Goal: Find specific page/section: Find specific page/section

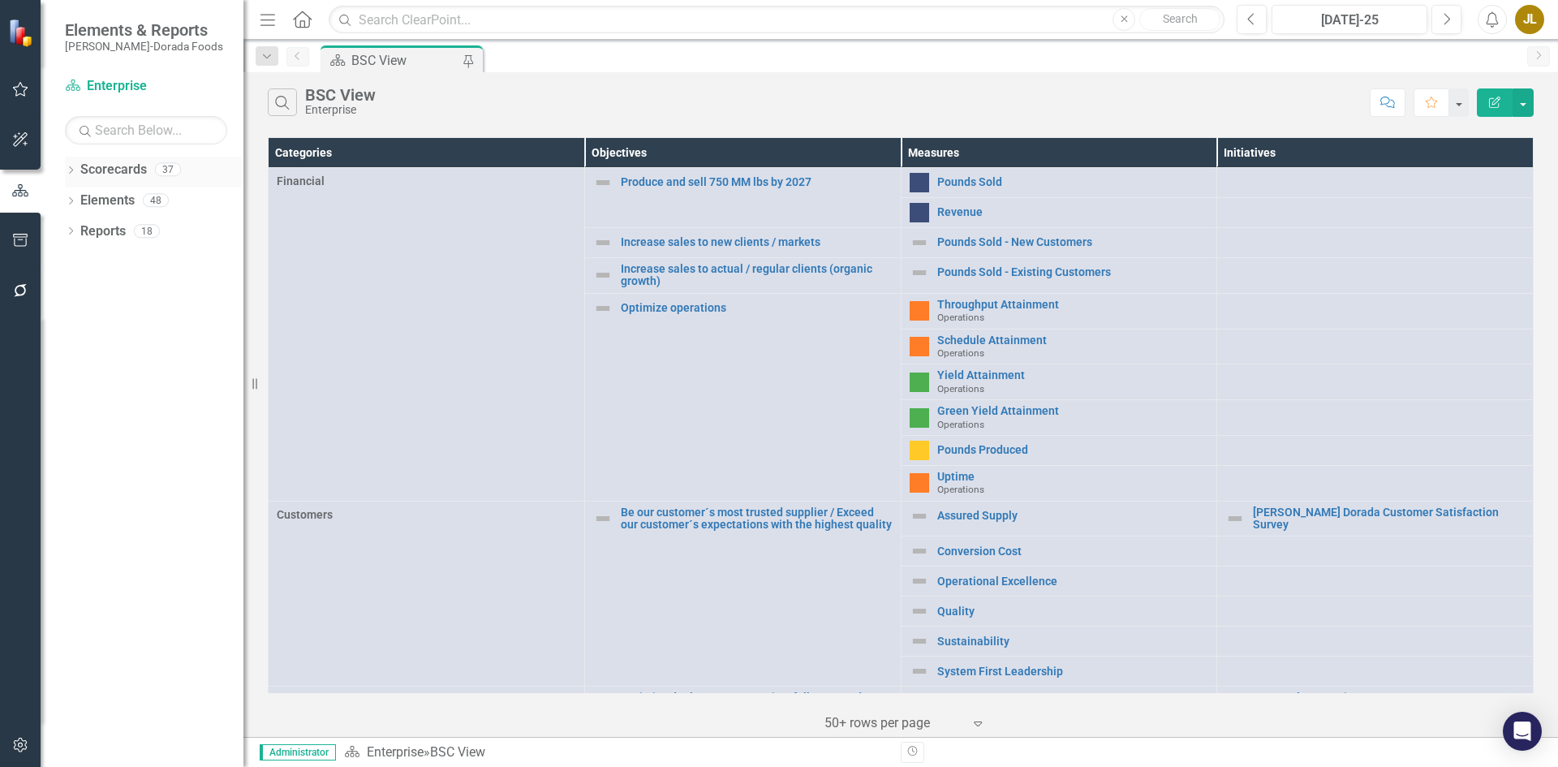
click at [71, 170] on icon "Dropdown" at bounding box center [70, 171] width 11 height 9
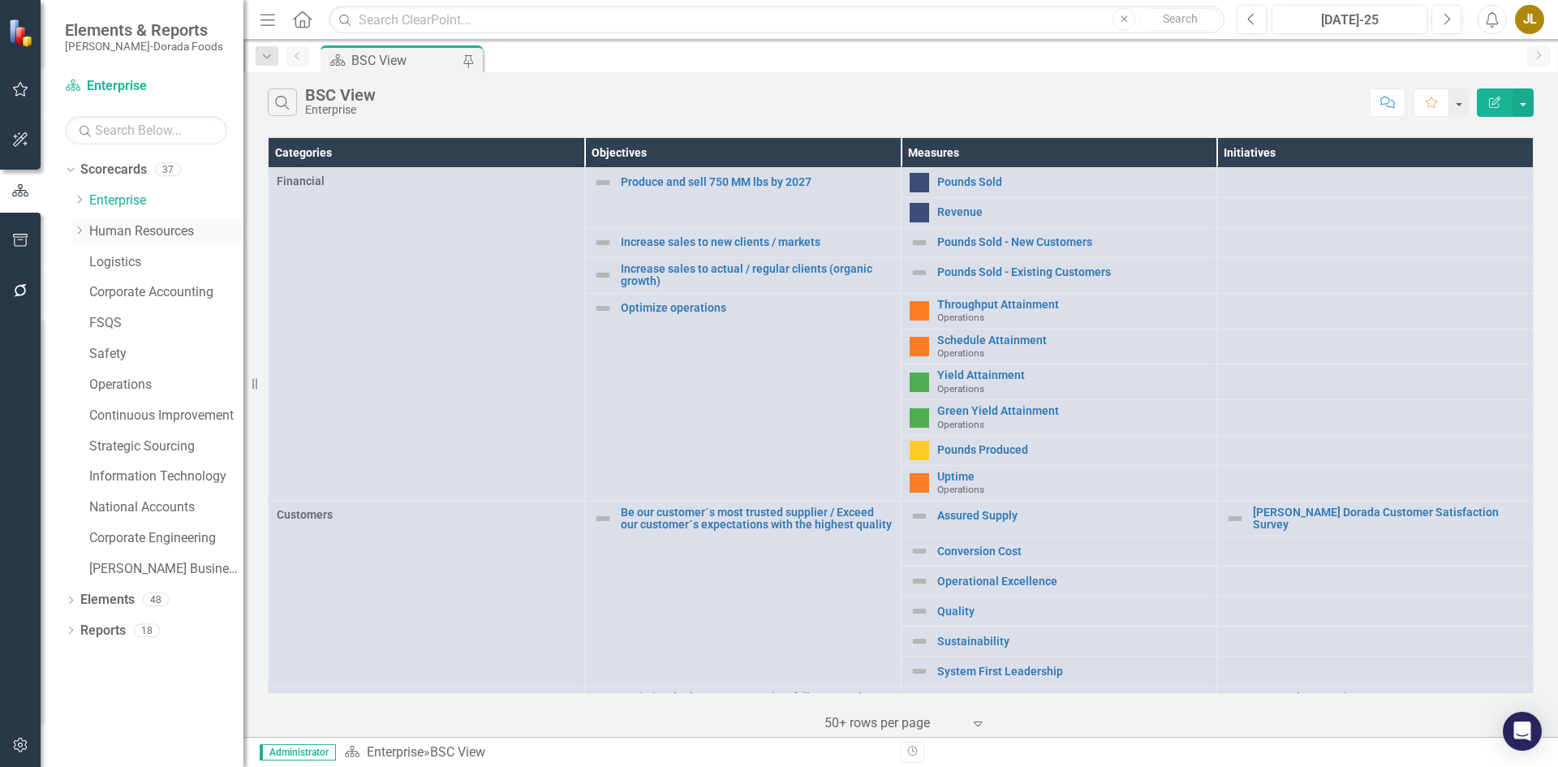
click at [131, 227] on link "Human Resources" at bounding box center [166, 231] width 154 height 19
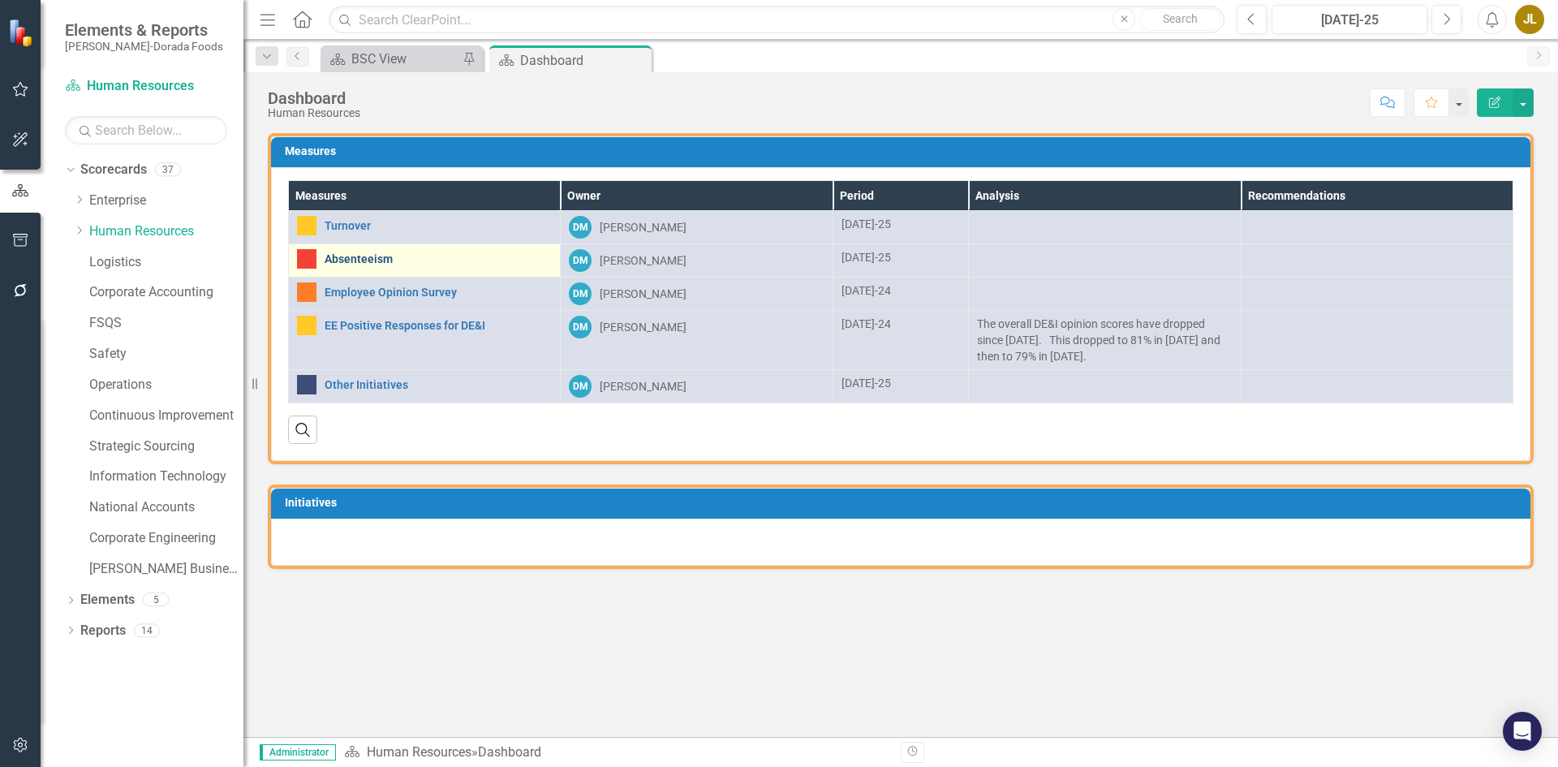
click at [380, 260] on link "Absenteeism" at bounding box center [438, 259] width 227 height 12
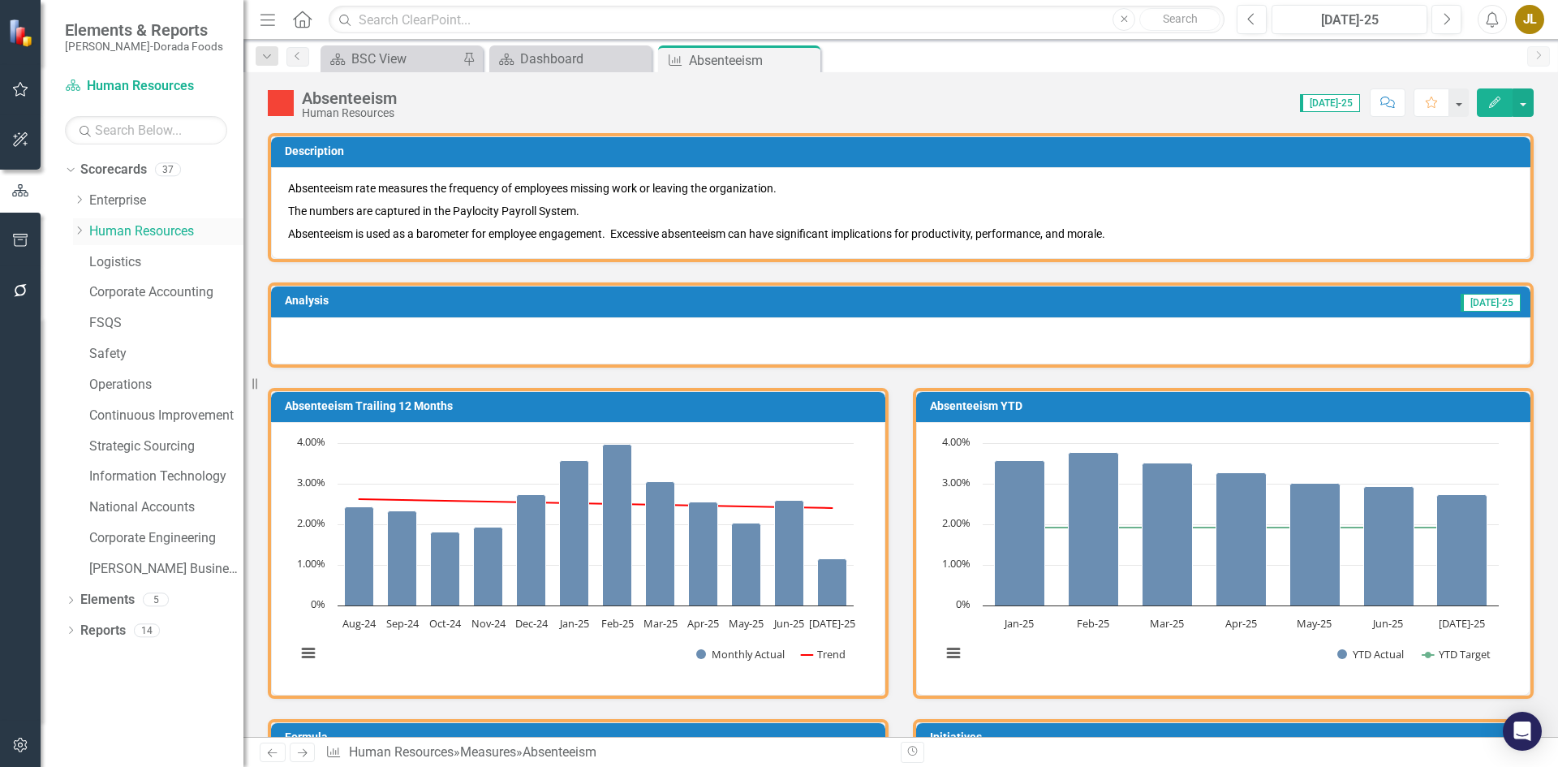
click at [80, 231] on icon "Dropdown" at bounding box center [79, 231] width 12 height 10
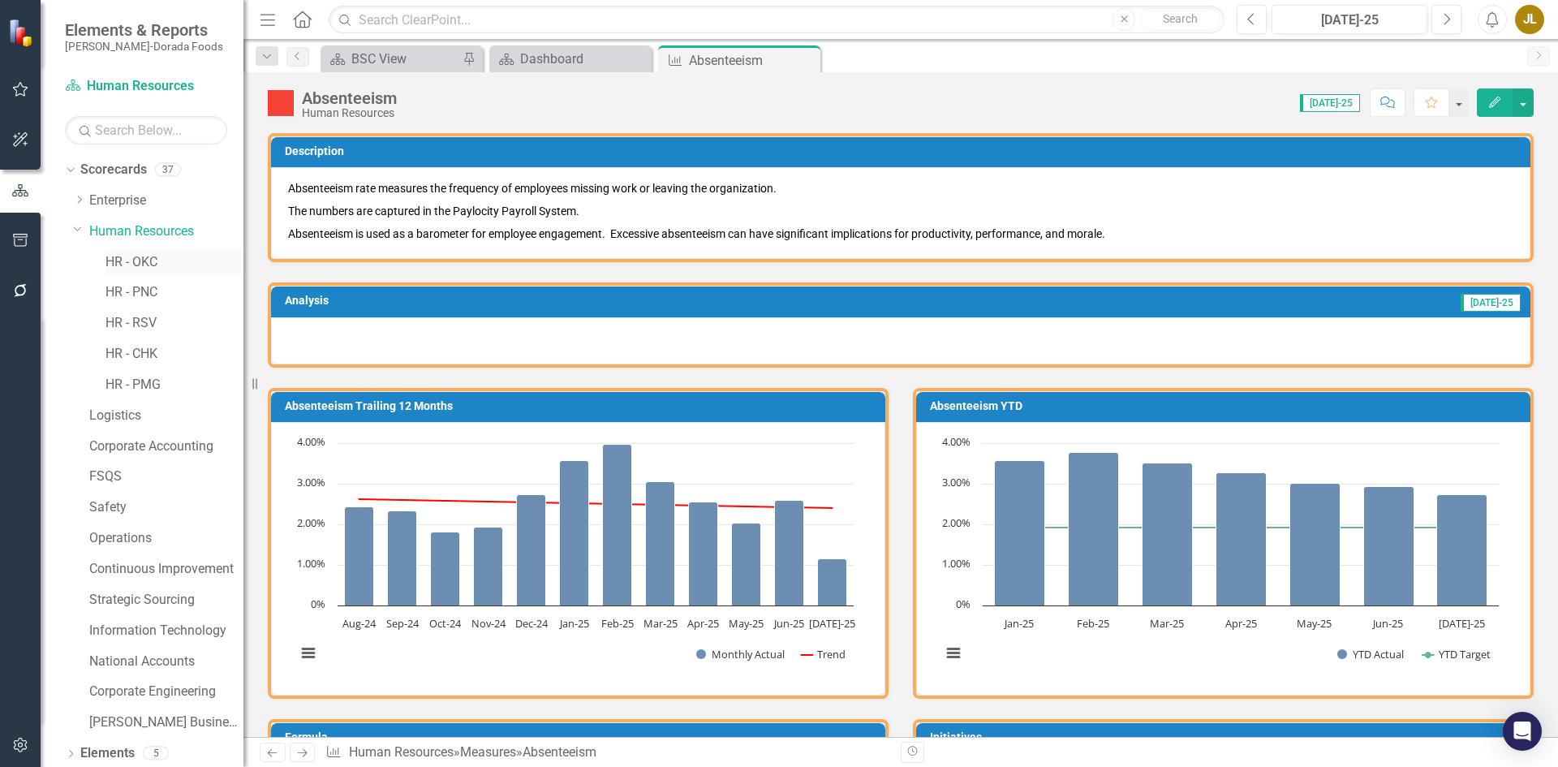
click at [128, 262] on link "HR - OKC" at bounding box center [175, 262] width 138 height 19
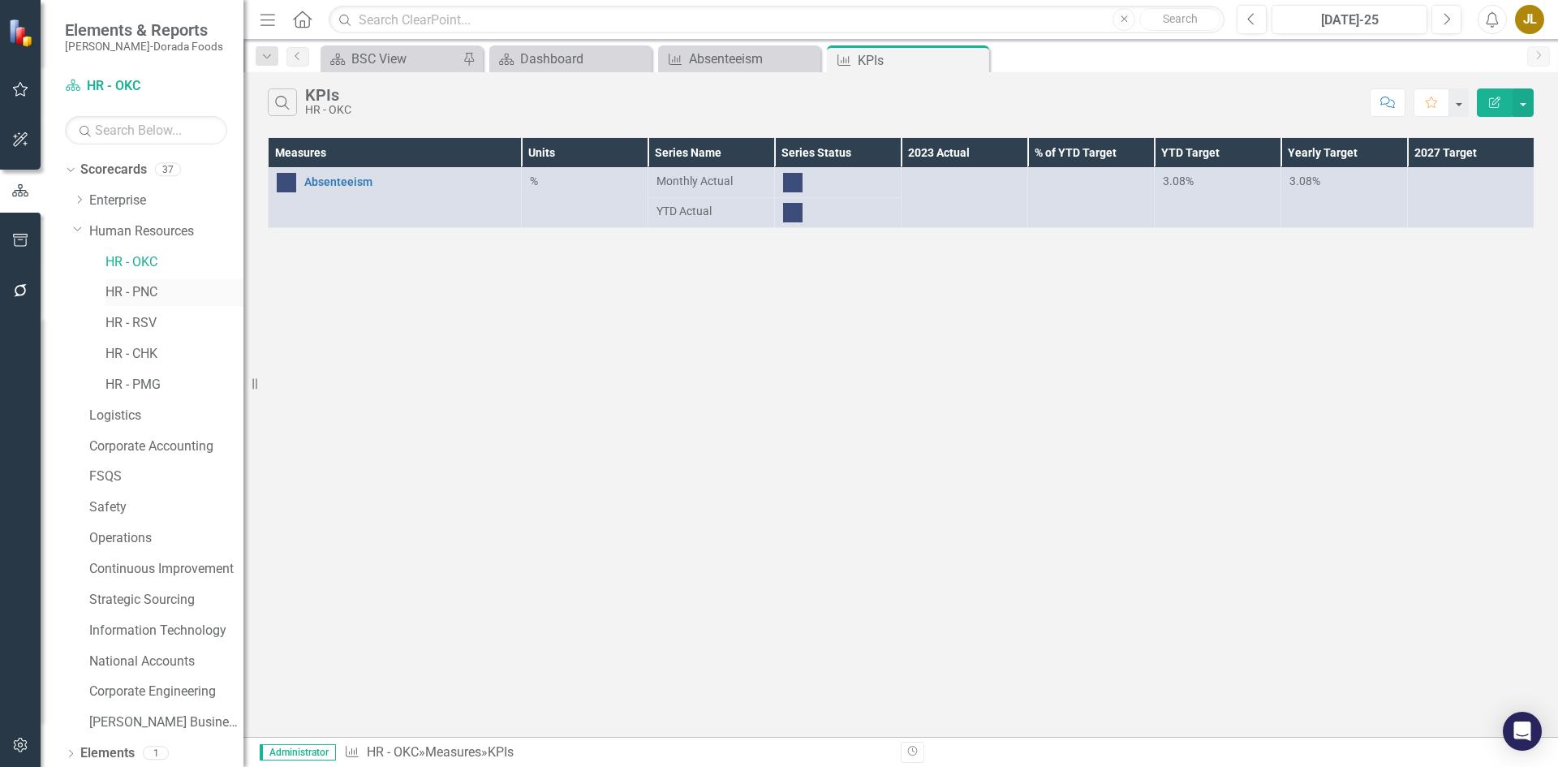
click at [135, 287] on link "HR - PNC" at bounding box center [175, 292] width 138 height 19
click at [138, 317] on link "HR - RSV" at bounding box center [175, 323] width 138 height 19
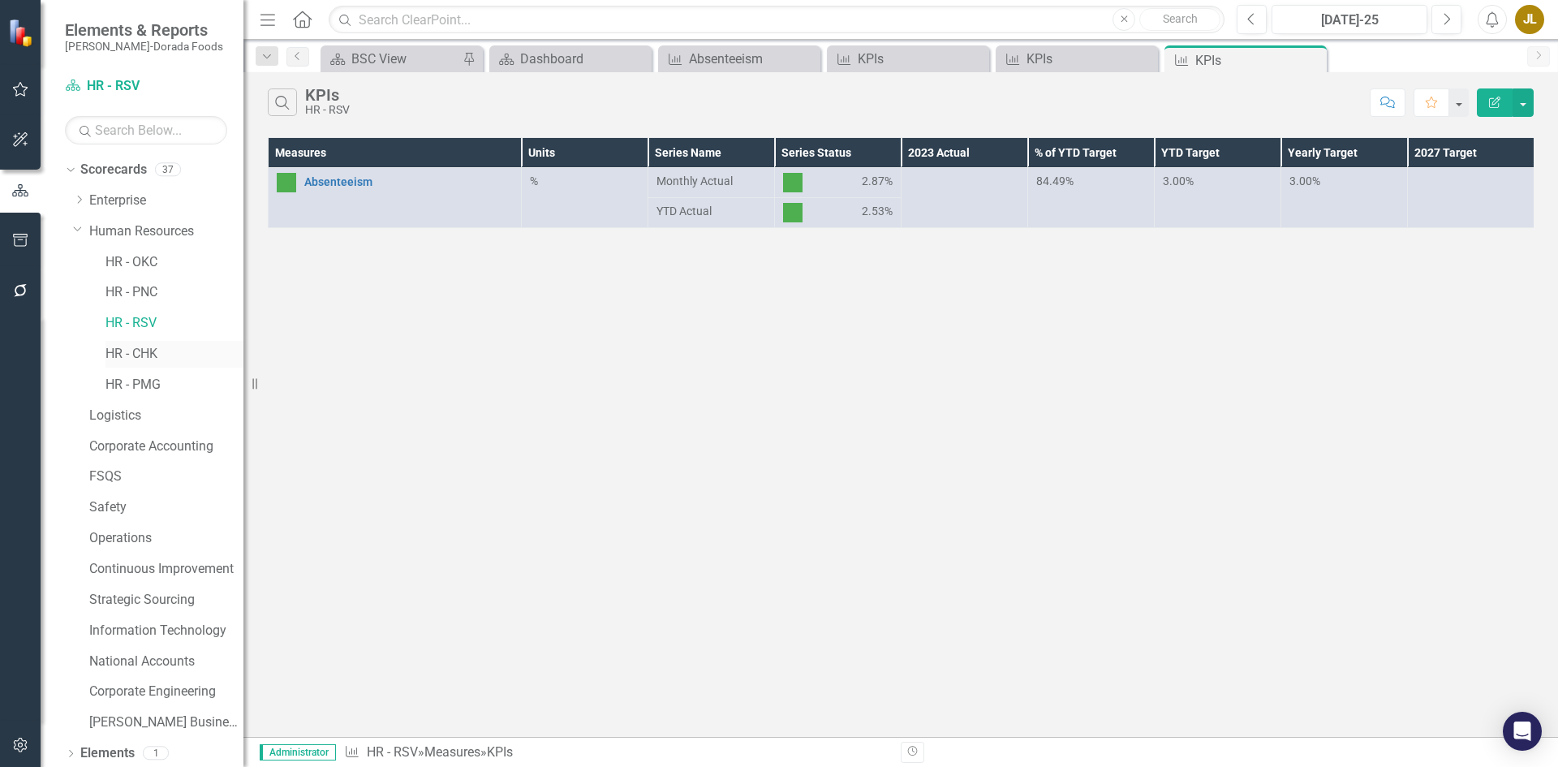
click at [143, 354] on link "HR - CHK" at bounding box center [175, 354] width 138 height 19
click at [138, 232] on link "Human Resources" at bounding box center [166, 231] width 154 height 19
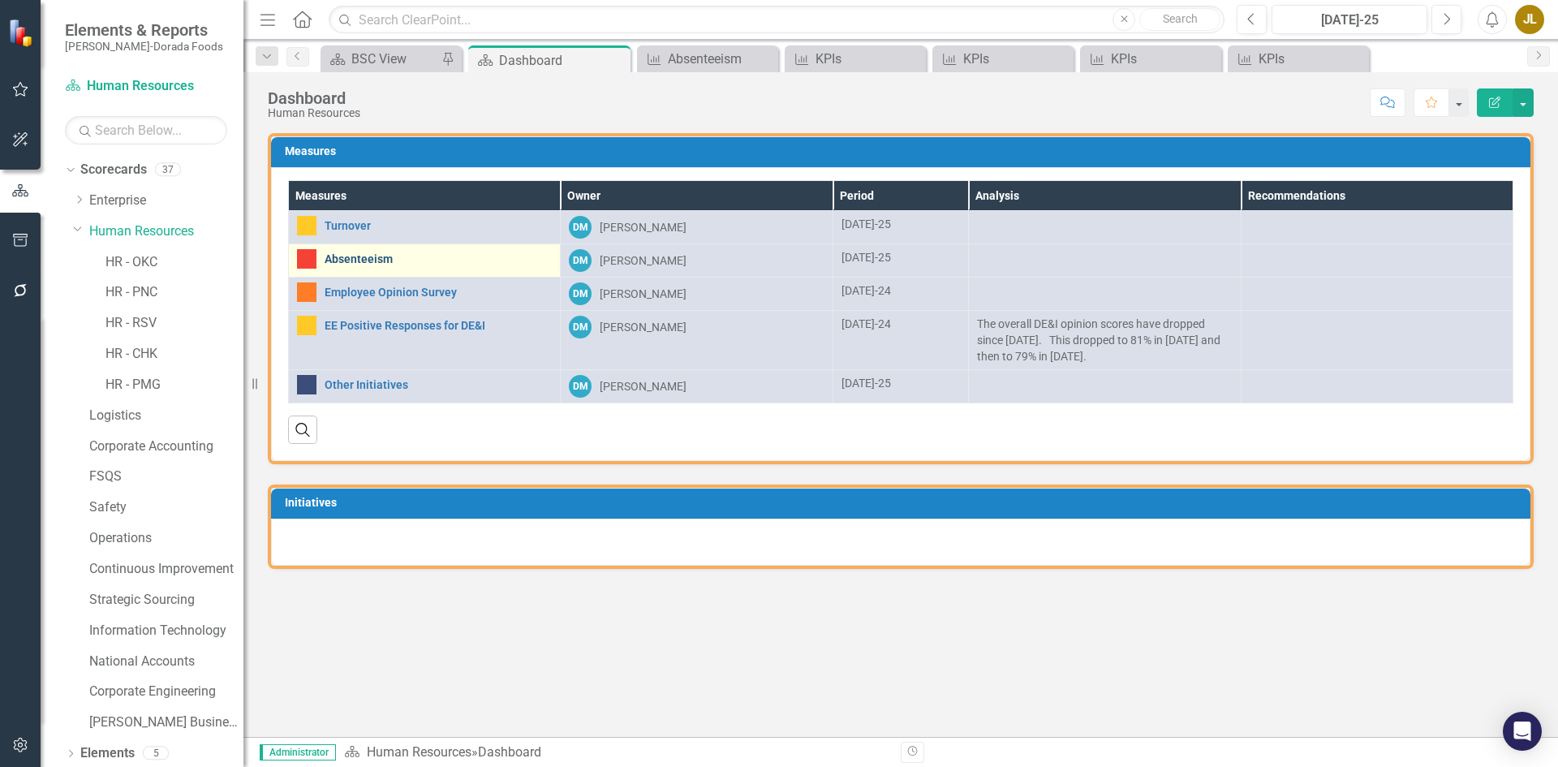
click at [374, 259] on link "Absenteeism" at bounding box center [438, 259] width 227 height 12
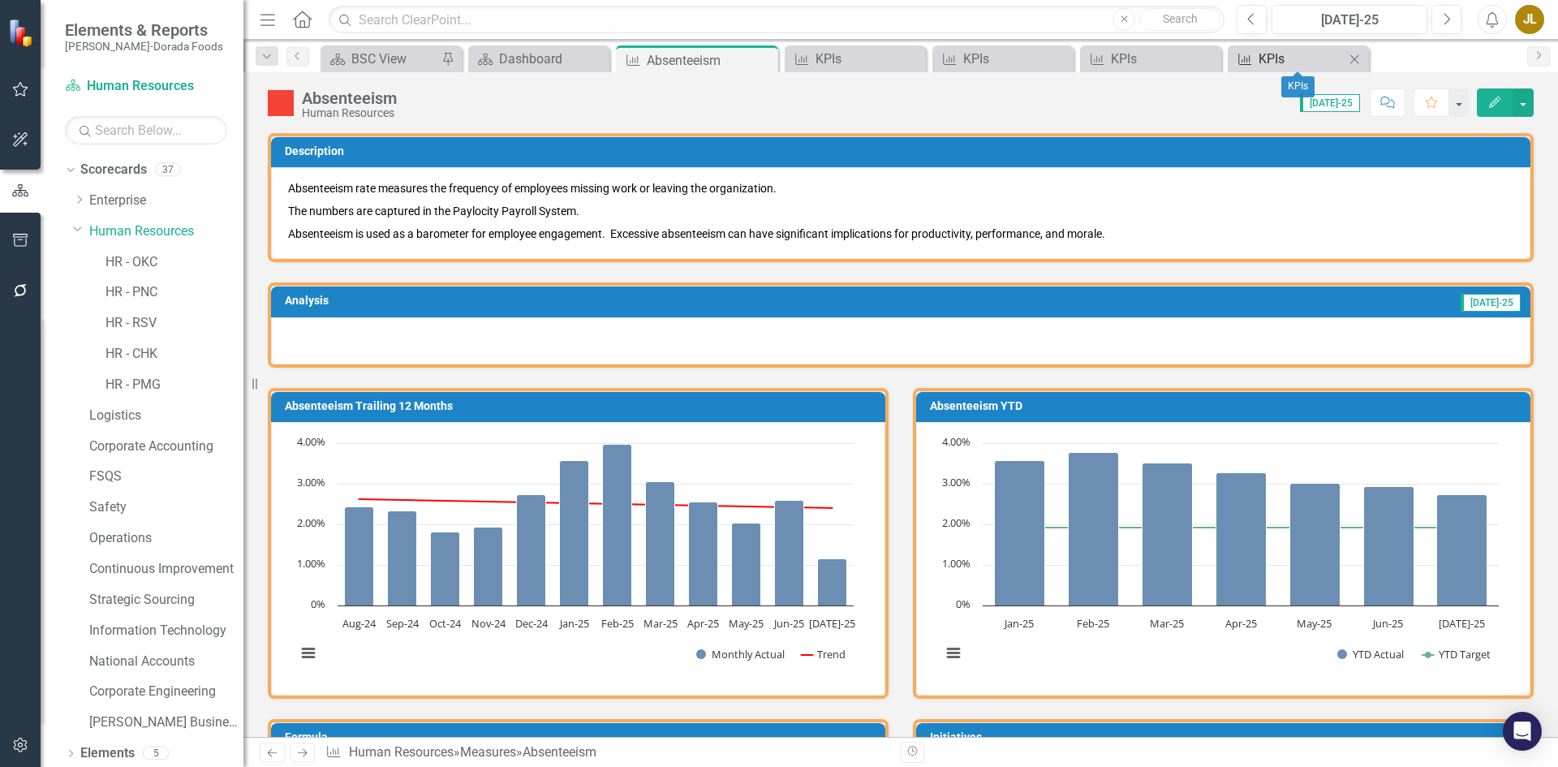
click at [1294, 61] on div "KPIs" at bounding box center [1302, 59] width 86 height 20
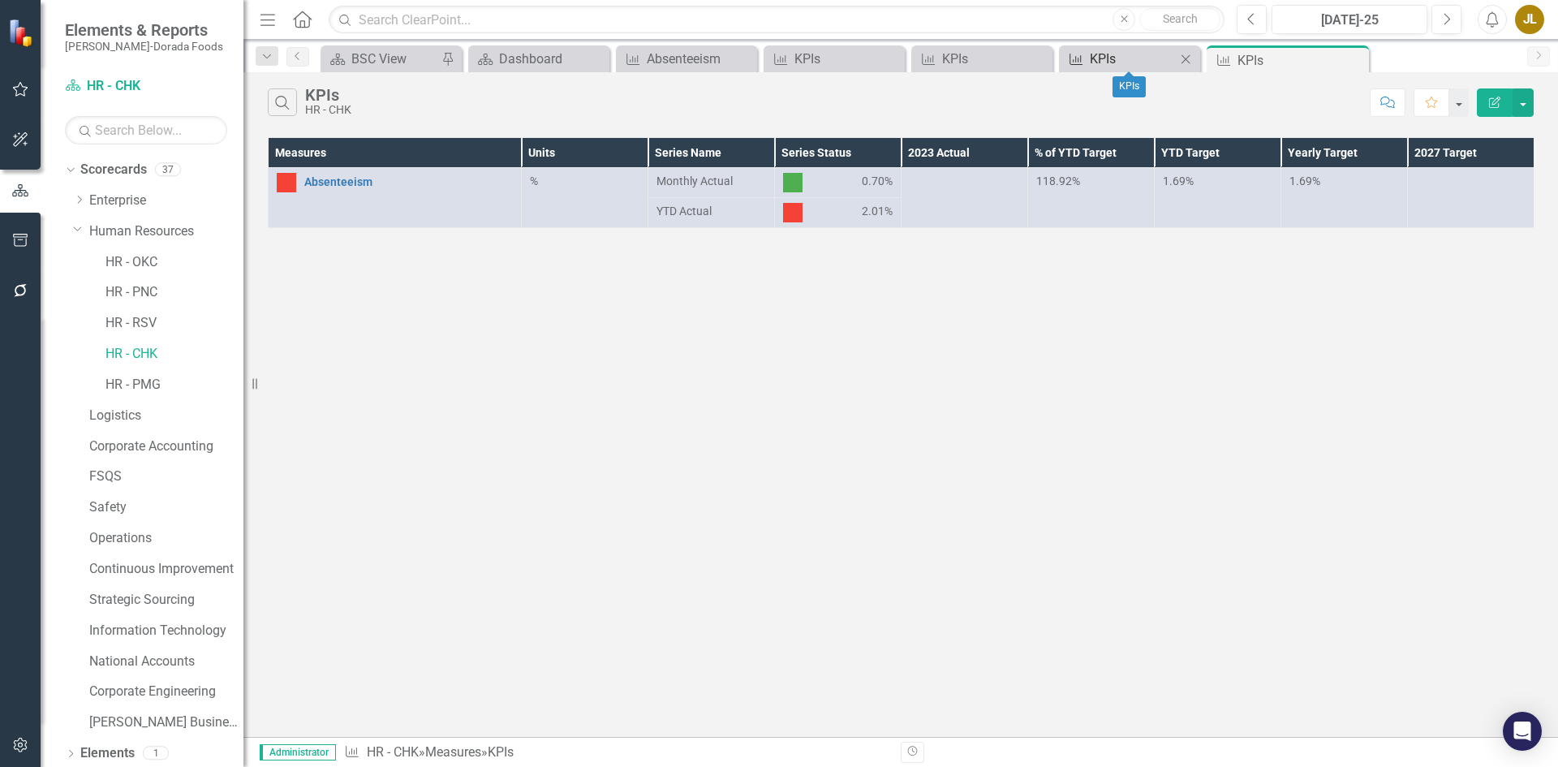
click at [1126, 54] on div "KPIs" at bounding box center [1133, 59] width 86 height 20
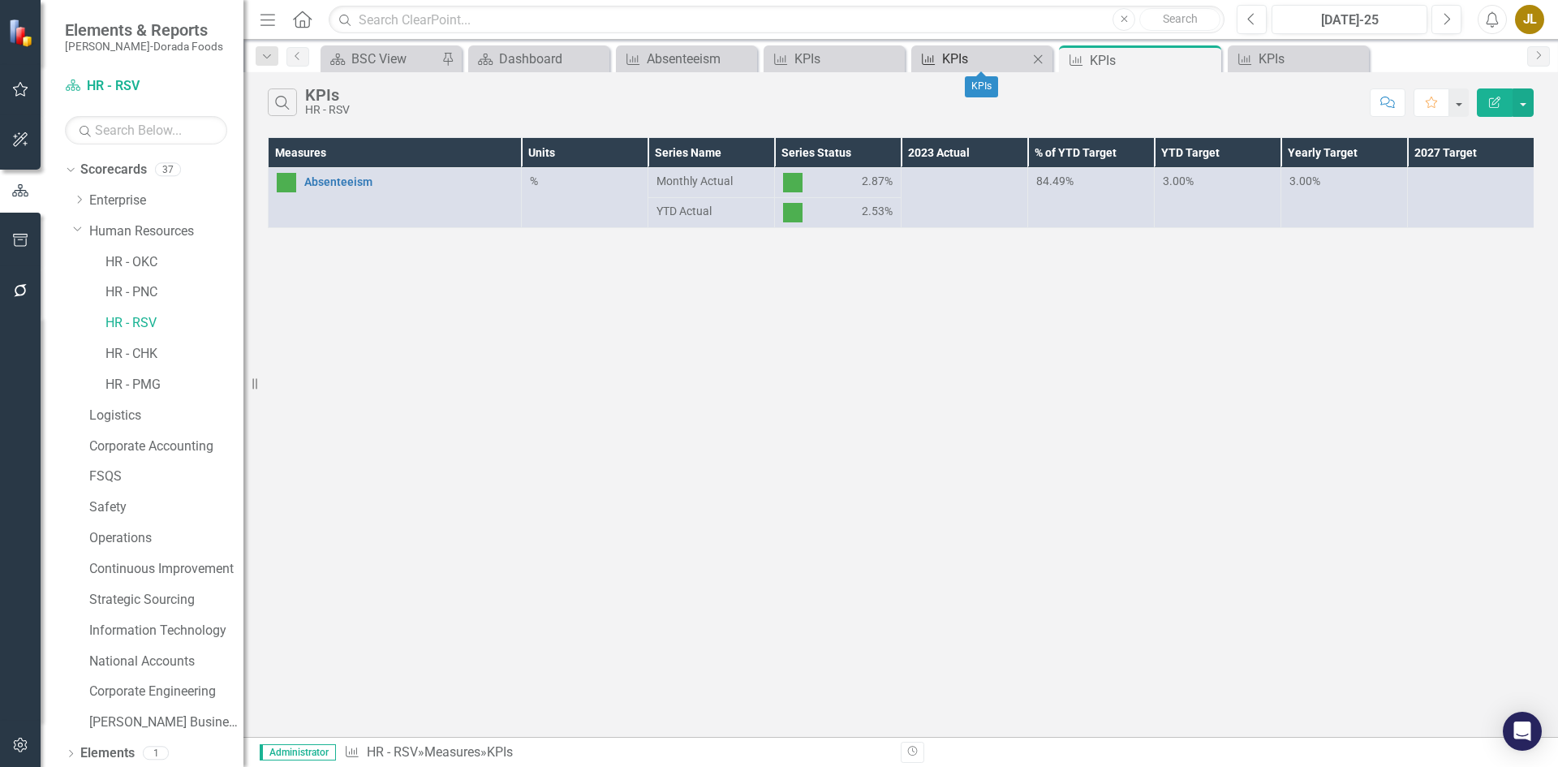
click at [974, 61] on div "KPIs" at bounding box center [985, 59] width 86 height 20
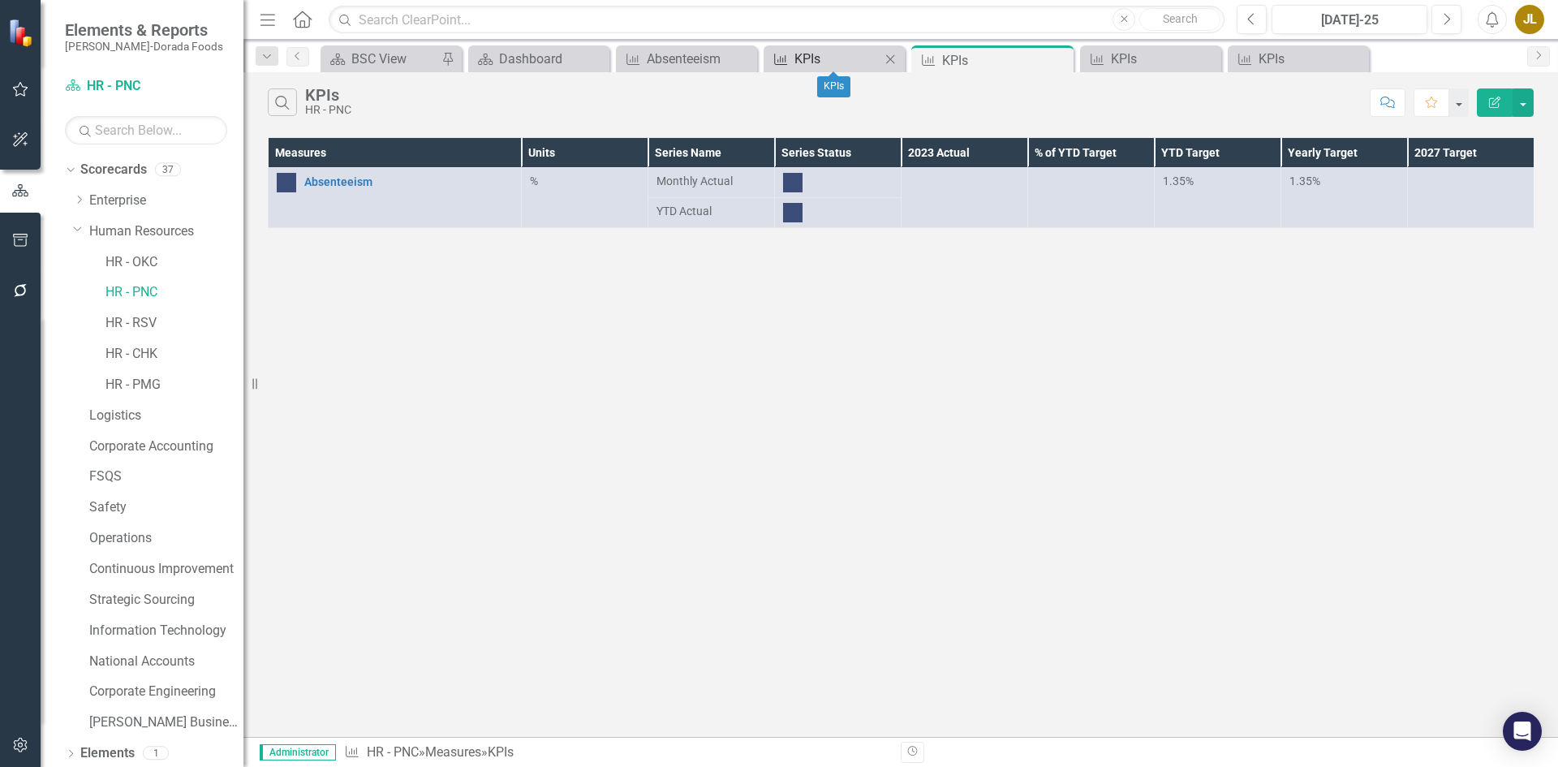
click at [814, 58] on div "KPIs" at bounding box center [838, 59] width 86 height 20
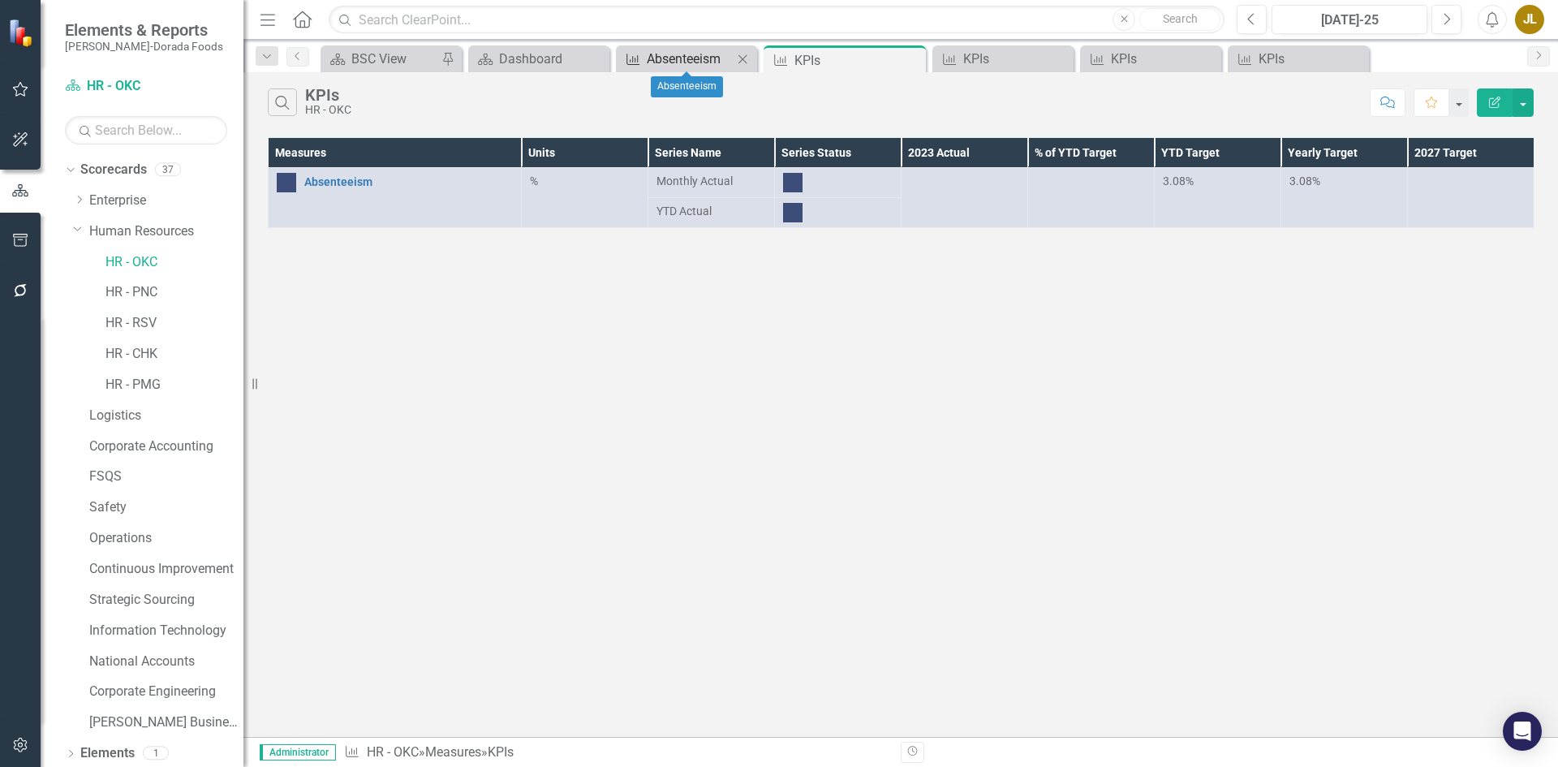
click at [704, 67] on div "Absenteeism" at bounding box center [690, 59] width 86 height 20
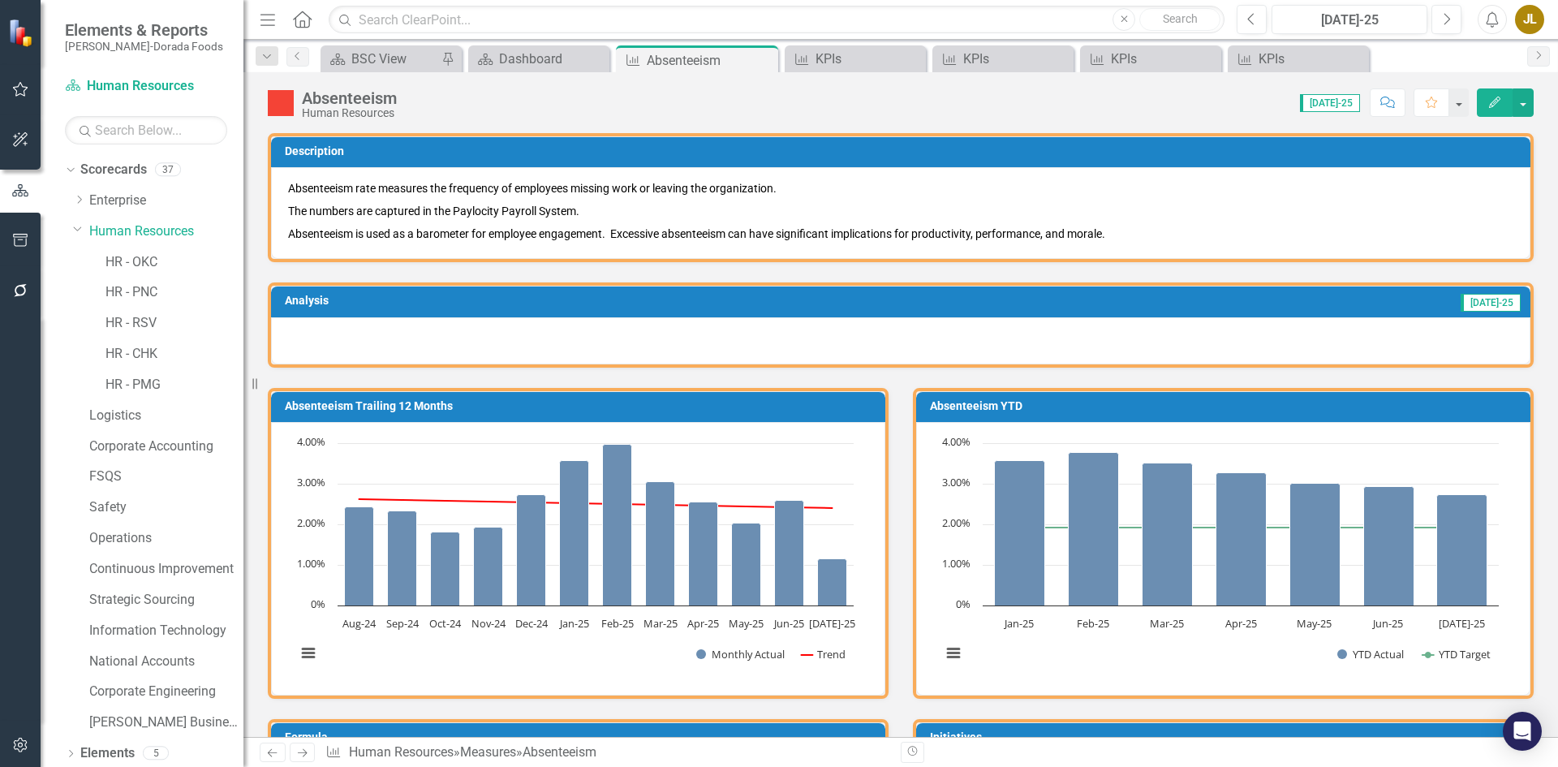
click at [72, 229] on div "Dropdown Scorecards 37 Dropdown Enterprise Dropdown OKC Beef - OKC Fresh Beef -…" at bounding box center [154, 449] width 179 height 584
click at [74, 228] on icon "Dropdown" at bounding box center [78, 228] width 10 height 12
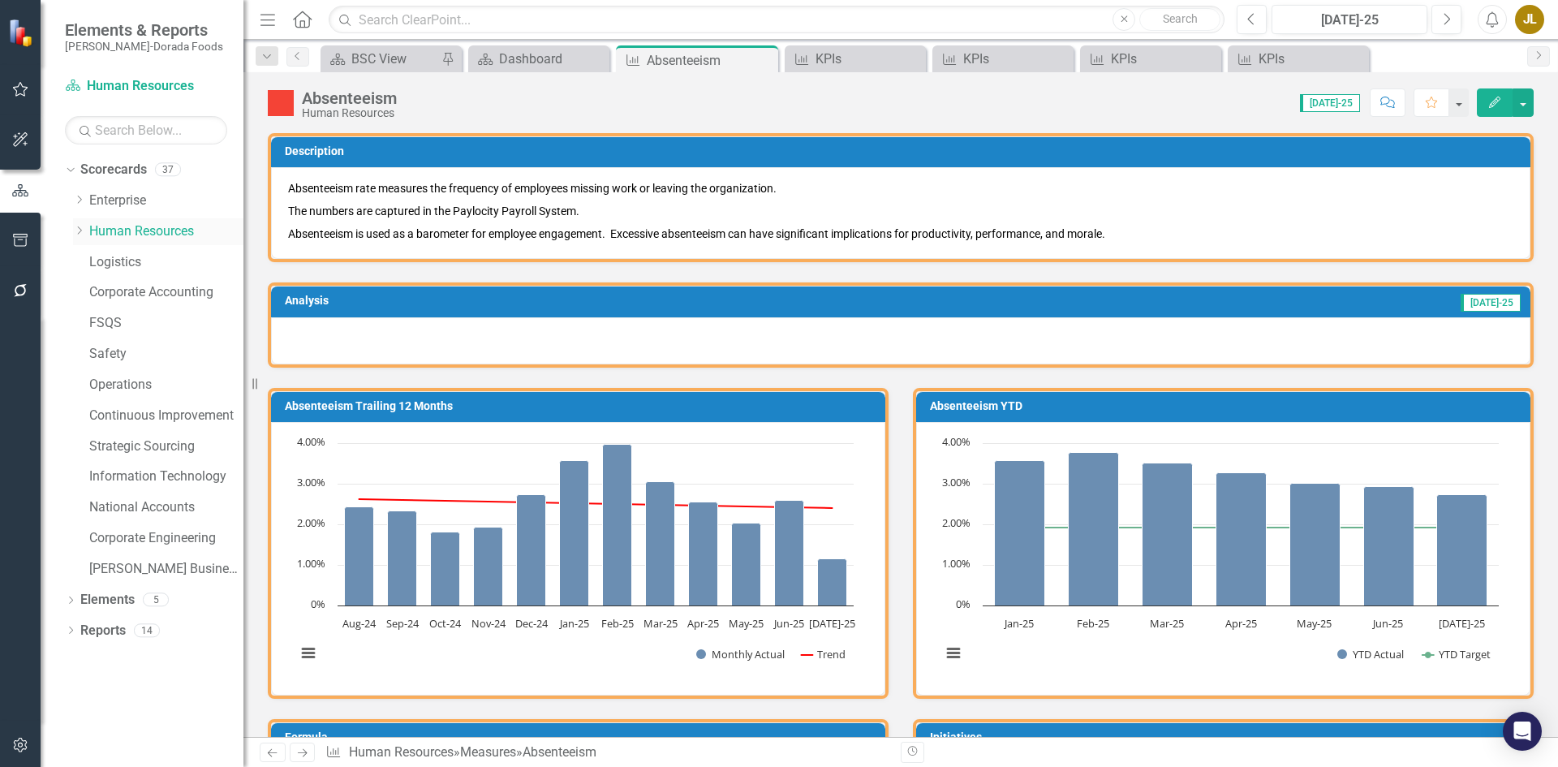
click at [78, 225] on div "Dropdown" at bounding box center [79, 232] width 12 height 14
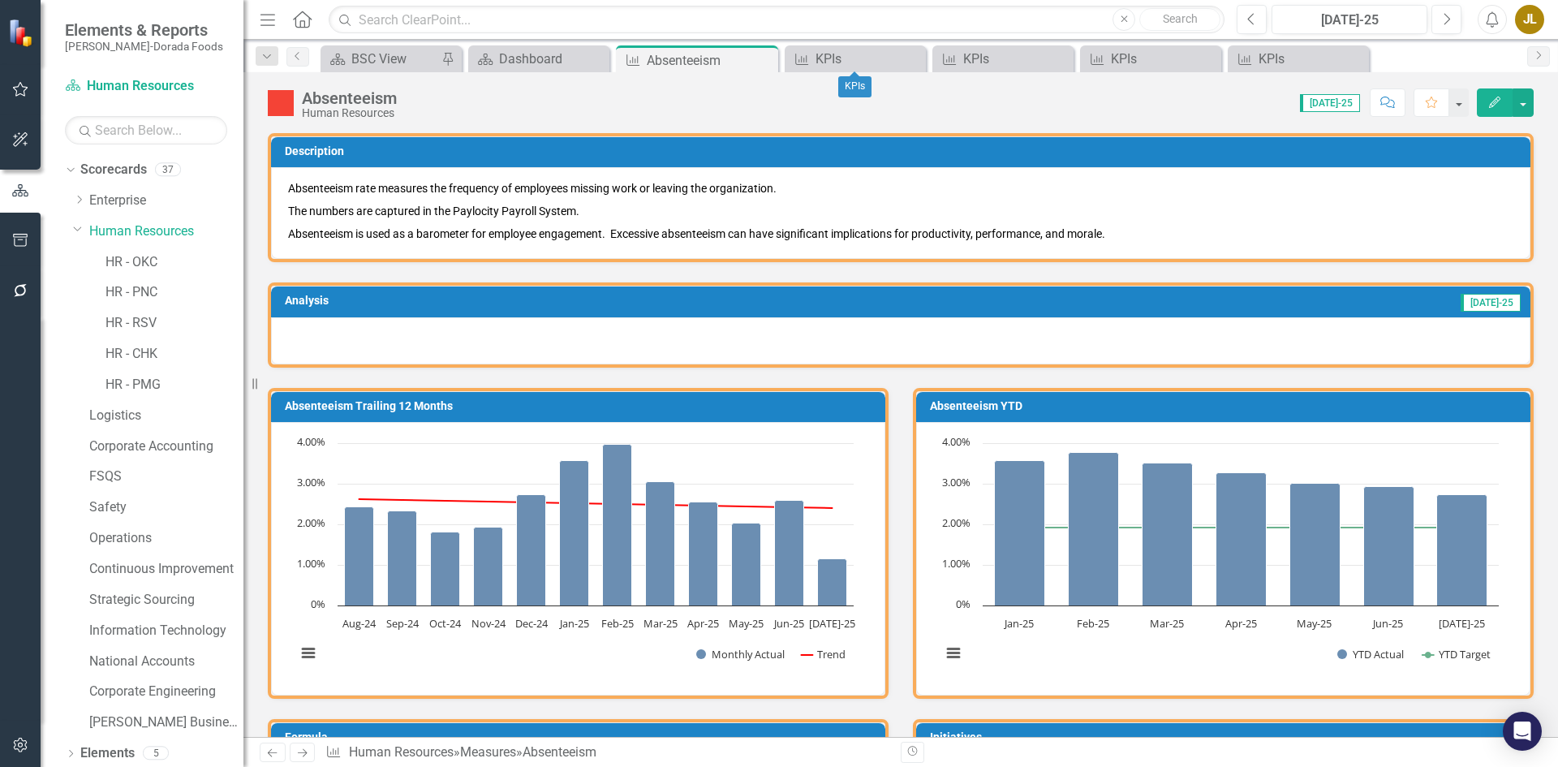
click at [859, 73] on div "Absenteeism Human Resources Score: N/A [DATE]-25 Completed Comment Favorite Edit" at bounding box center [900, 96] width 1315 height 49
click at [859, 55] on div "KPIs" at bounding box center [859, 59] width 86 height 20
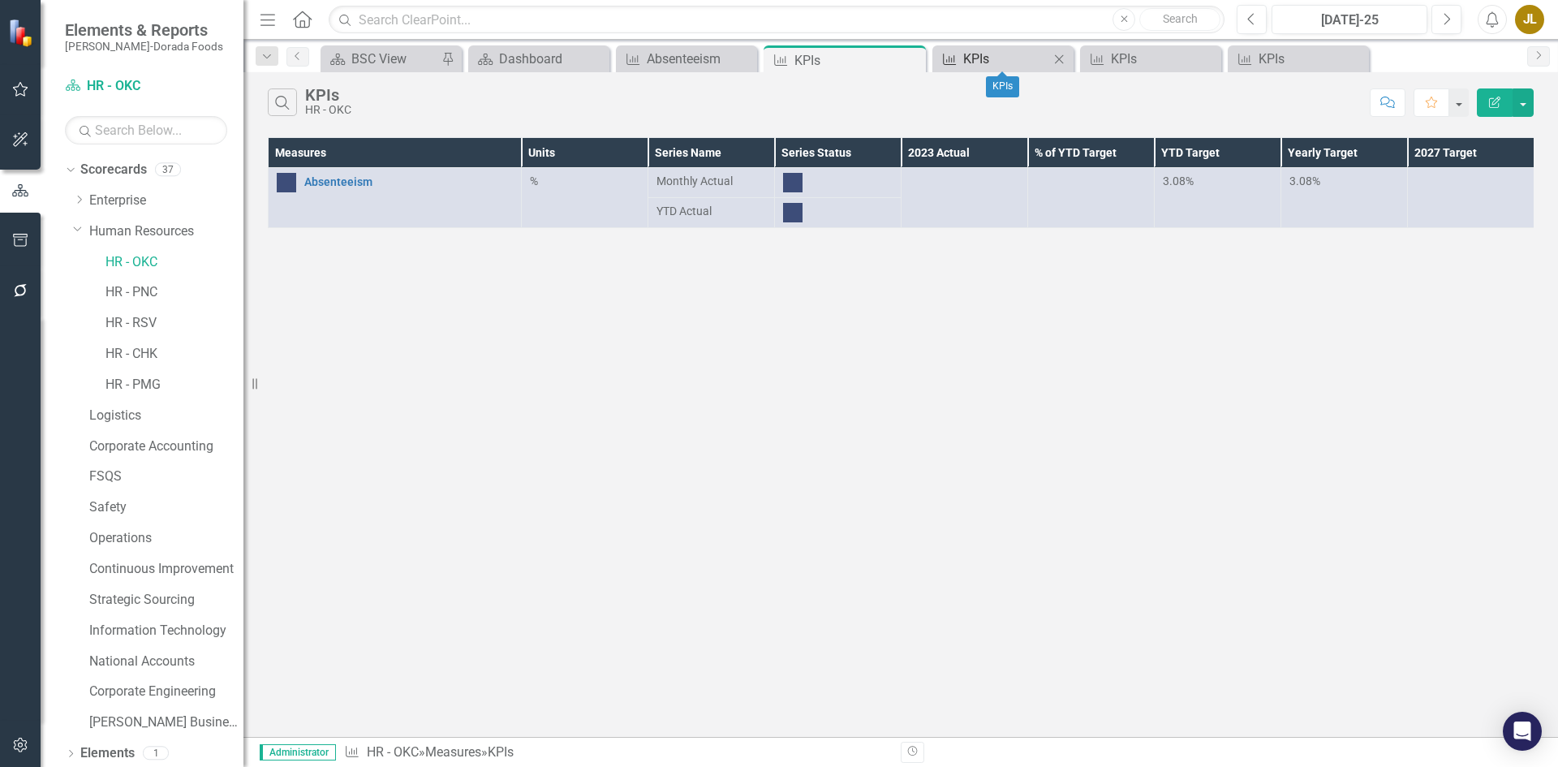
click at [1022, 57] on div "KPIs" at bounding box center [1006, 59] width 86 height 20
click at [1139, 57] on div "KPIs" at bounding box center [1154, 59] width 86 height 20
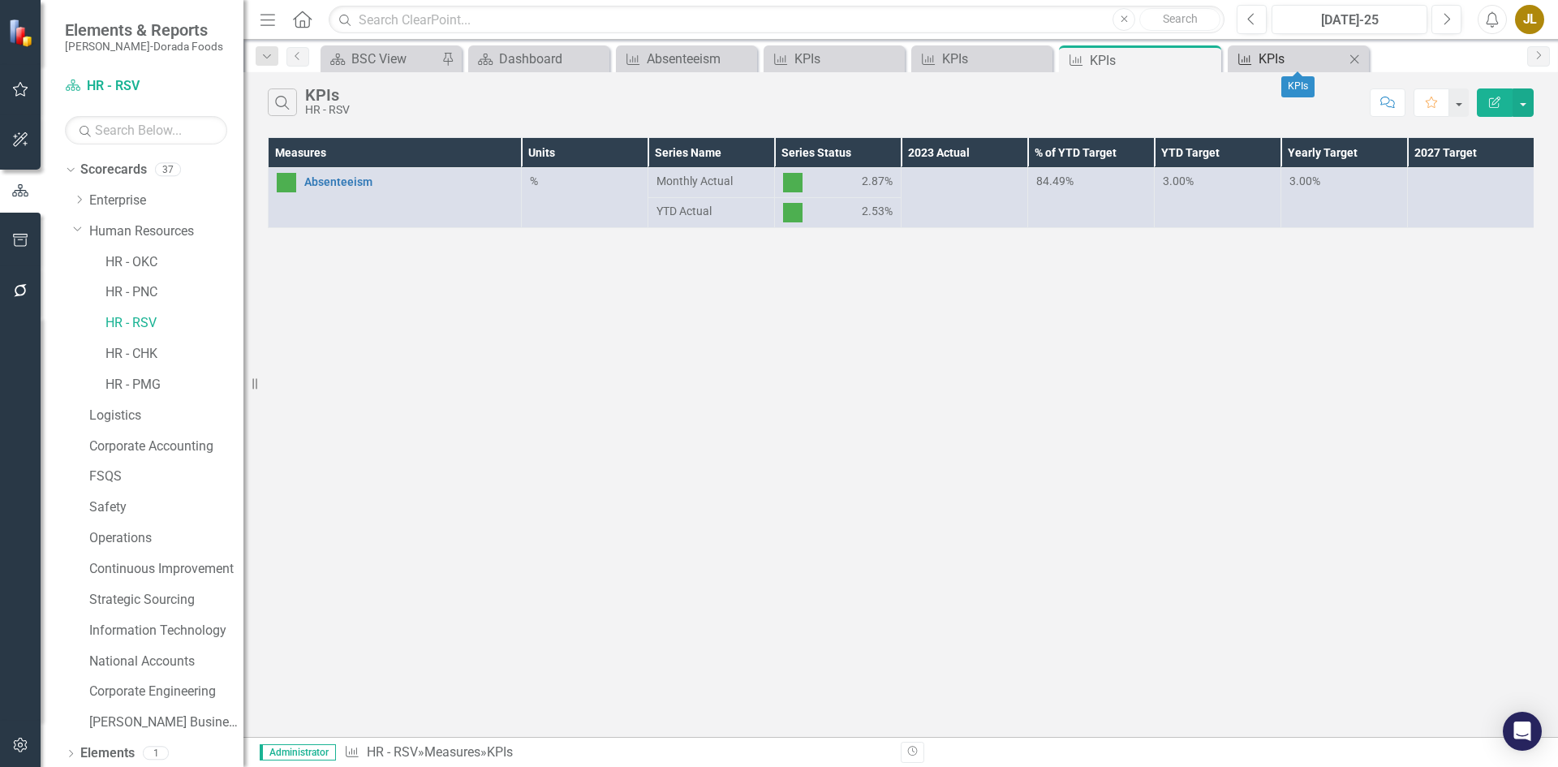
click at [1314, 64] on div "KPIs" at bounding box center [1302, 59] width 86 height 20
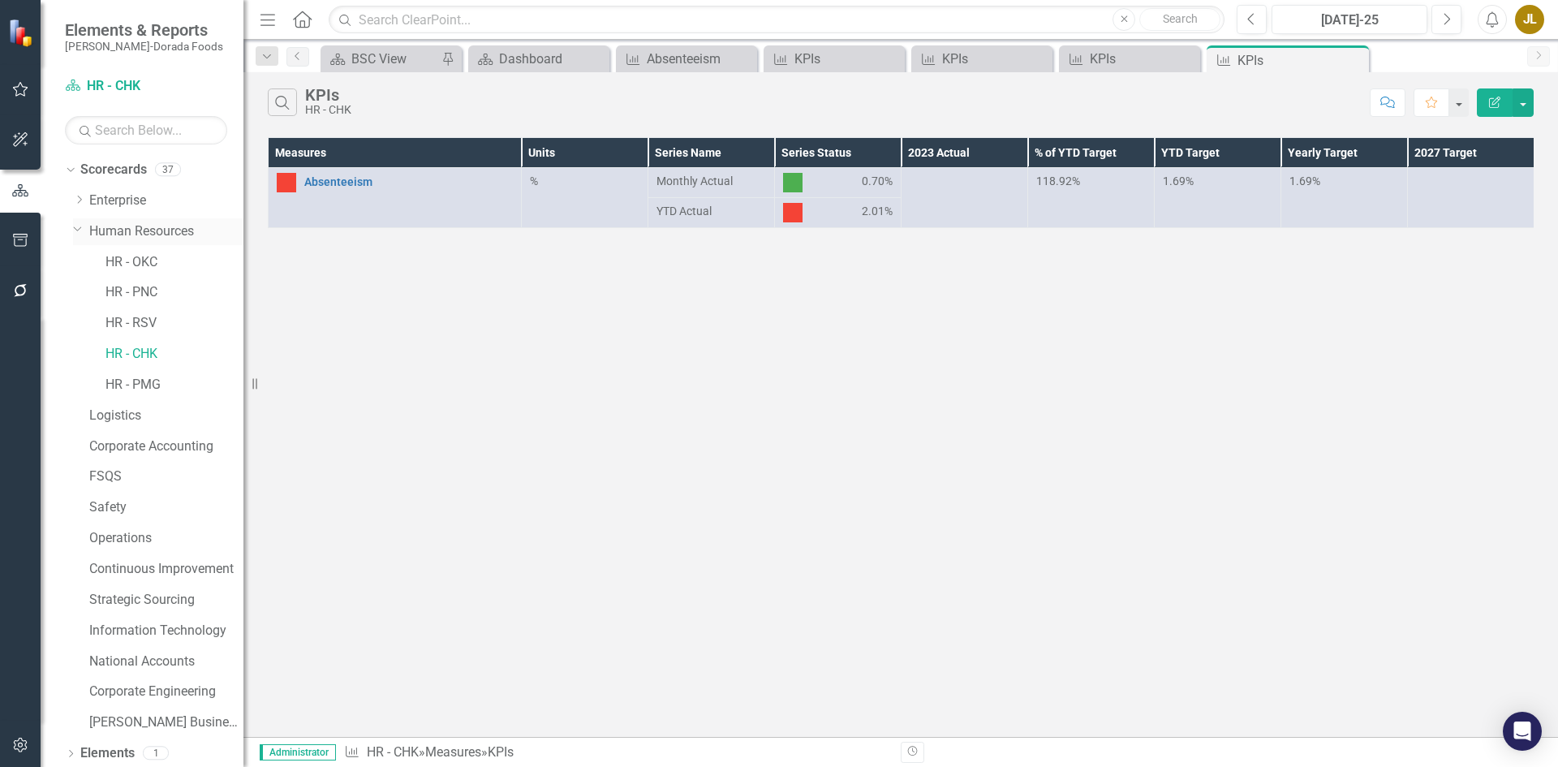
click at [75, 230] on icon "Dropdown" at bounding box center [78, 228] width 10 height 12
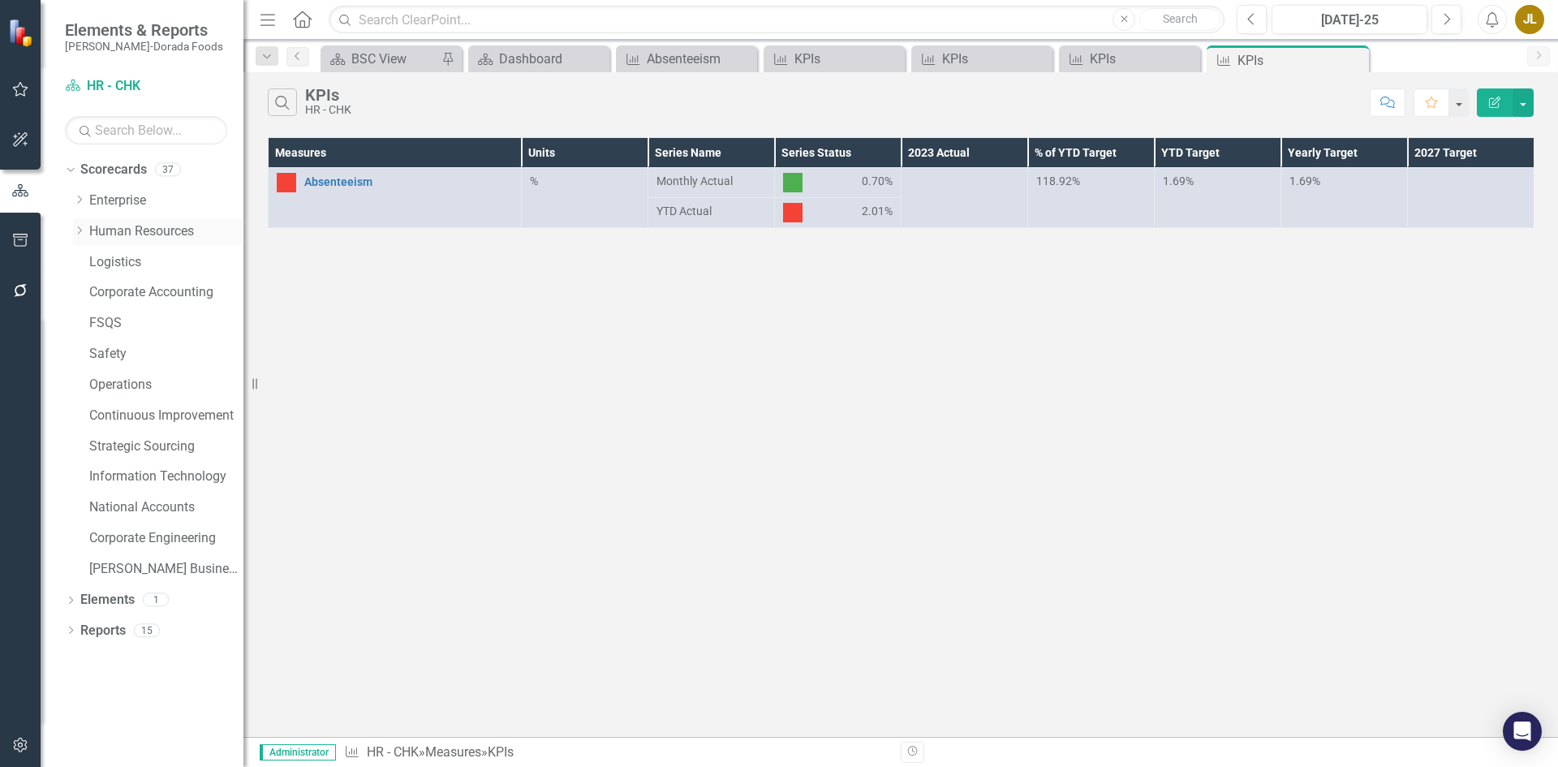
click at [78, 229] on icon "Dropdown" at bounding box center [79, 231] width 12 height 10
